Goal: Task Accomplishment & Management: Use online tool/utility

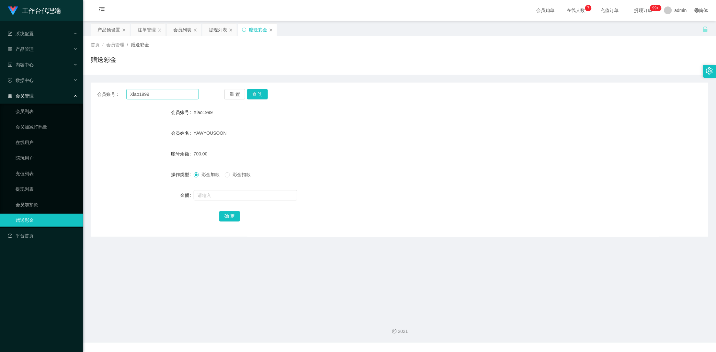
click at [158, 91] on input "Xiao1999" at bounding box center [162, 94] width 73 height 10
drag, startPoint x: 156, startPoint y: 93, endPoint x: 131, endPoint y: 95, distance: 25.7
click at [131, 95] on input "Xiao1999" at bounding box center [162, 94] width 73 height 10
click at [217, 199] on input "text" at bounding box center [246, 195] width 104 height 10
type input "1500"
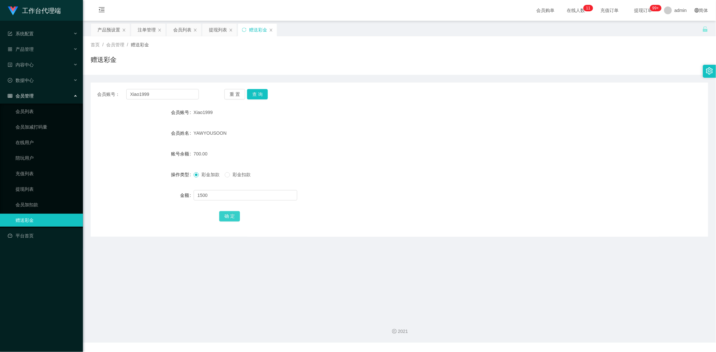
drag, startPoint x: 229, startPoint y: 218, endPoint x: 221, endPoint y: 219, distance: 8.5
click at [229, 218] on button "确 定" at bounding box center [229, 216] width 21 height 10
click at [111, 27] on div "产品预设置" at bounding box center [109, 30] width 23 height 12
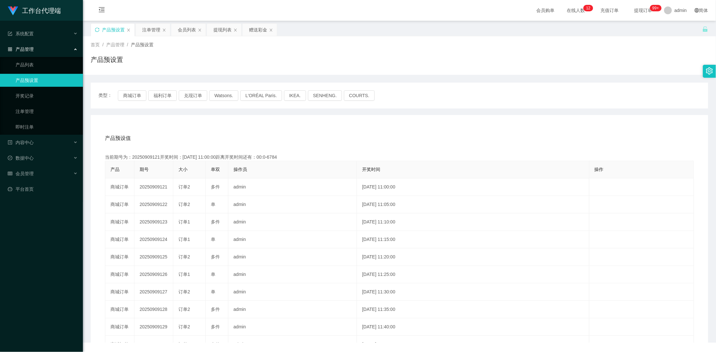
click at [97, 29] on icon "图标: sync" at bounding box center [97, 30] width 5 height 5
click at [161, 98] on button "福利订单" at bounding box center [162, 95] width 29 height 10
drag, startPoint x: 146, startPoint y: 29, endPoint x: 185, endPoint y: 29, distance: 39.5
click at [146, 29] on div "注单管理" at bounding box center [151, 30] width 18 height 12
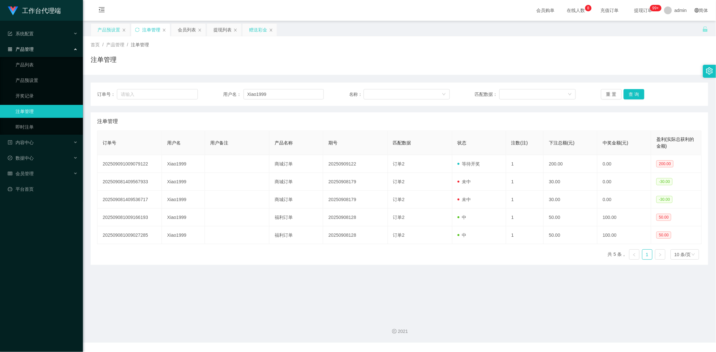
click at [258, 29] on div "赠送彩金" at bounding box center [258, 30] width 18 height 12
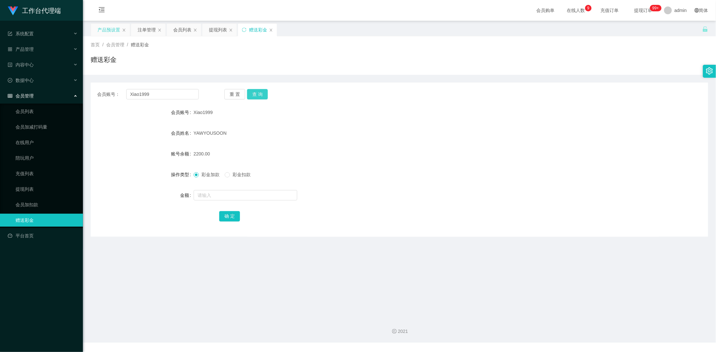
click at [265, 96] on button "查 询" at bounding box center [257, 94] width 21 height 10
click at [264, 96] on button "查 询" at bounding box center [257, 94] width 21 height 10
click at [270, 94] on div "重 置 查 询" at bounding box center [276, 94] width 102 height 10
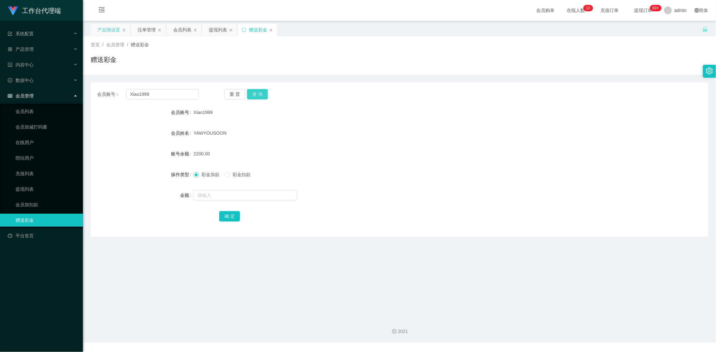
click at [265, 94] on button "查 询" at bounding box center [257, 94] width 21 height 10
click at [260, 96] on button "查 询" at bounding box center [257, 94] width 21 height 10
